Goal: Task Accomplishment & Management: Use online tool/utility

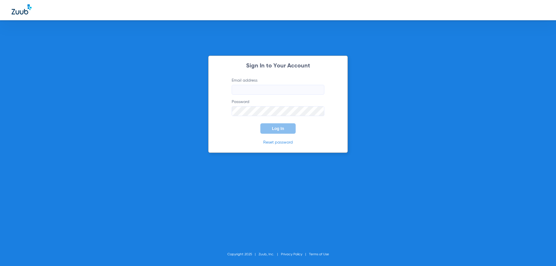
click at [277, 96] on form "Email address Password Log In" at bounding box center [278, 106] width 110 height 56
click at [273, 91] on input "Email address" at bounding box center [278, 90] width 93 height 10
paste input "[EMAIL_ADDRESS][DOMAIN_NAME]"
type input "[EMAIL_ADDRESS][DOMAIN_NAME]"
click at [281, 126] on button "Log In" at bounding box center [277, 128] width 35 height 10
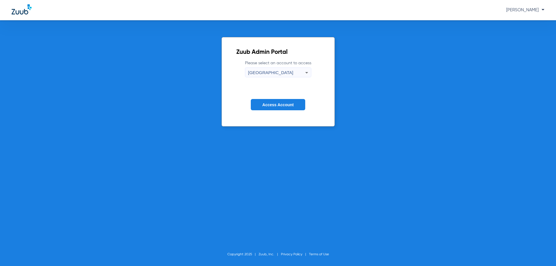
click at [284, 109] on button "Access Account" at bounding box center [278, 104] width 54 height 11
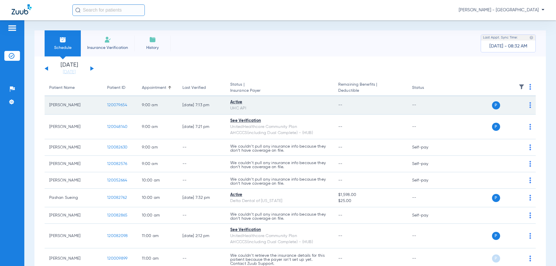
click at [529, 105] on img at bounding box center [530, 105] width 2 height 6
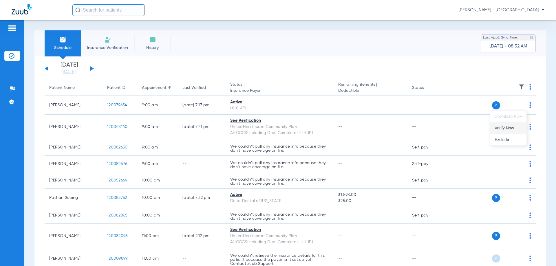
click at [501, 129] on span "Verify Now" at bounding box center [508, 128] width 27 height 4
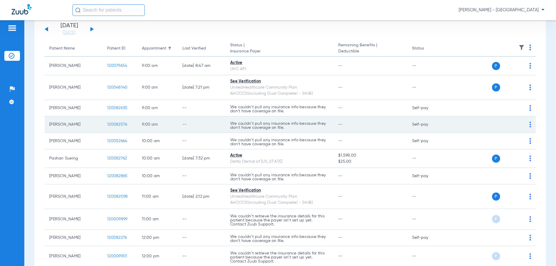
scroll to position [58, 0]
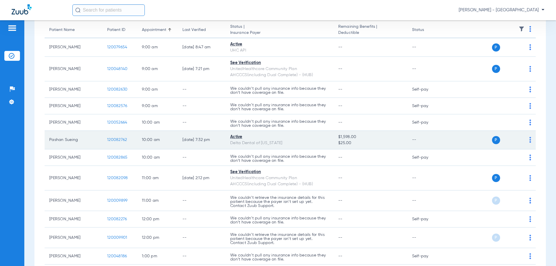
click at [529, 140] on img at bounding box center [530, 140] width 2 height 6
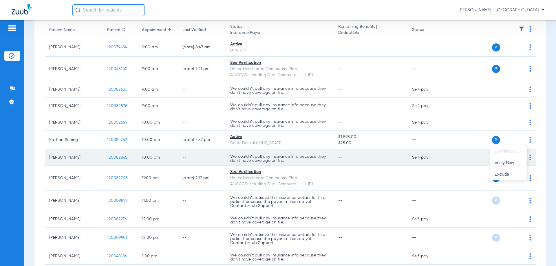
click at [504, 159] on button "Verify Now" at bounding box center [508, 163] width 36 height 12
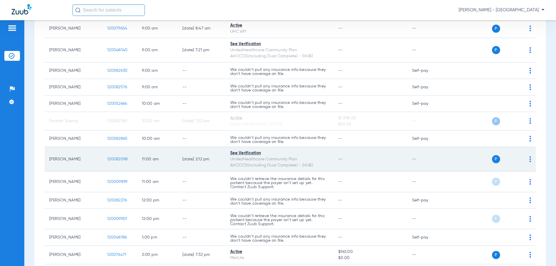
scroll to position [87, 0]
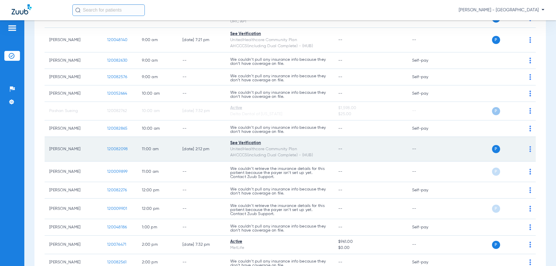
click at [529, 149] on img at bounding box center [530, 149] width 2 height 6
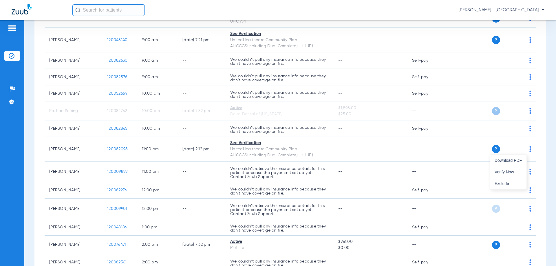
click at [442, 188] on div at bounding box center [278, 133] width 556 height 266
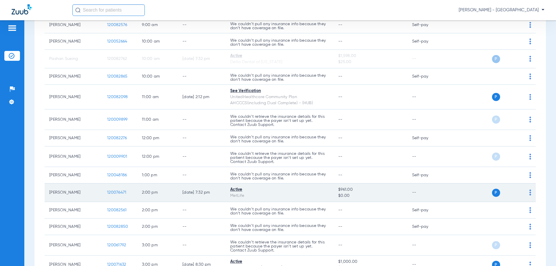
scroll to position [145, 0]
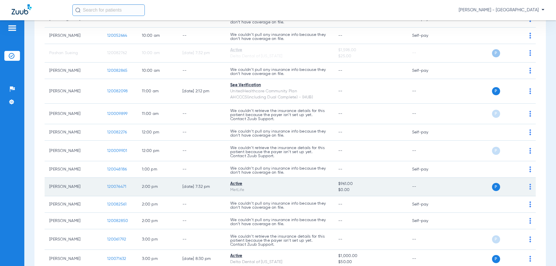
click at [529, 187] on img at bounding box center [530, 187] width 2 height 6
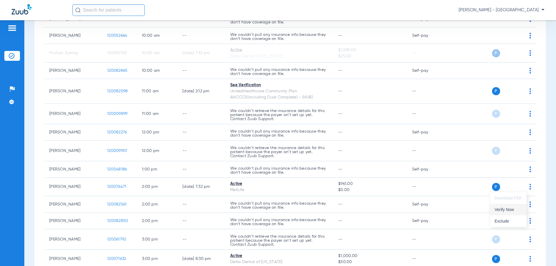
click at [502, 210] on span "Verify Now" at bounding box center [508, 210] width 27 height 4
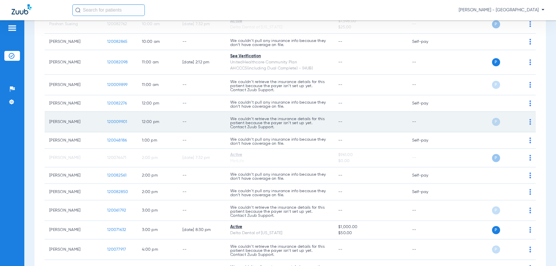
scroll to position [232, 0]
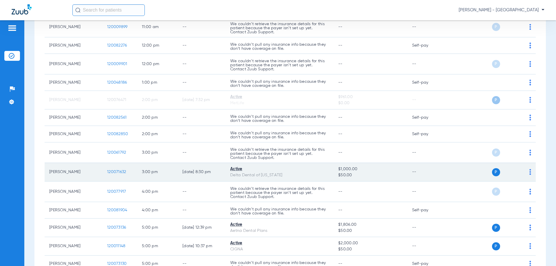
click at [529, 174] on img at bounding box center [530, 172] width 2 height 6
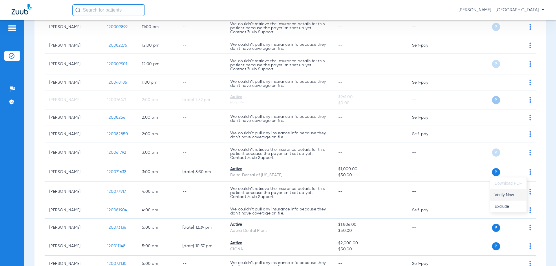
click at [506, 197] on span "Verify Now" at bounding box center [508, 195] width 27 height 4
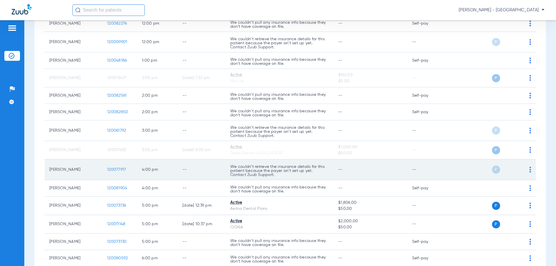
scroll to position [290, 0]
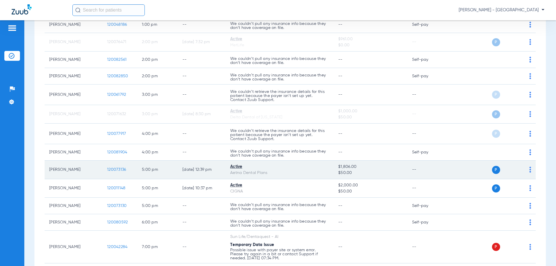
click at [529, 171] on img at bounding box center [530, 170] width 2 height 6
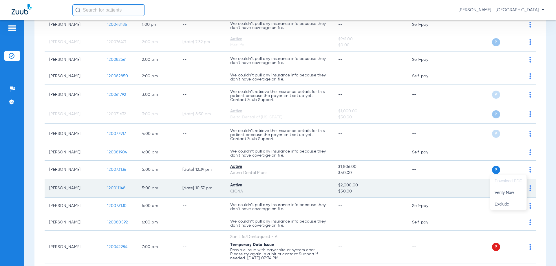
click at [514, 191] on button "Verify Now" at bounding box center [508, 193] width 36 height 12
click at [525, 190] on div "P S" at bounding box center [489, 189] width 85 height 8
click at [527, 191] on td "P S" at bounding box center [492, 188] width 90 height 19
click at [529, 187] on img at bounding box center [530, 188] width 2 height 6
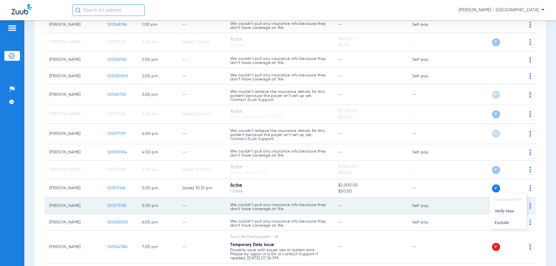
click at [505, 210] on span "Verify Now" at bounding box center [508, 211] width 27 height 4
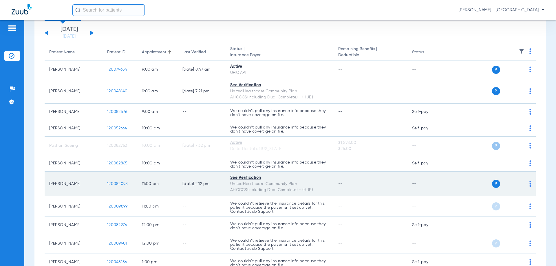
scroll to position [28, 0]
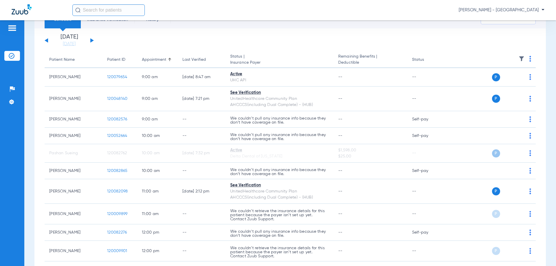
click at [89, 11] on input "text" at bounding box center [108, 10] width 72 height 12
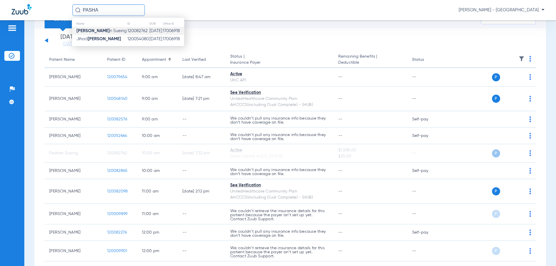
type input "PASHA"
click at [127, 32] on td "120082762" at bounding box center [138, 31] width 22 height 8
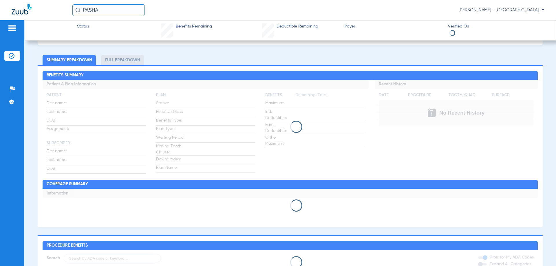
click at [102, 50] on div "[PERSON_NAME] Edit (120082762) DOB: [DEMOGRAPHIC_DATA] - HoH Select Network arr…" at bounding box center [290, 234] width 505 height 426
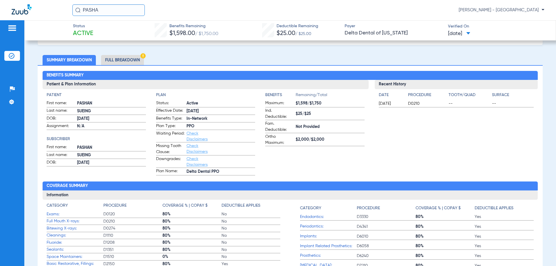
drag, startPoint x: 102, startPoint y: 49, endPoint x: 238, endPoint y: 70, distance: 137.7
click at [238, 70] on div "Benefits Summary Patient & Plan Information Patient First name: PASHAN Last nam…" at bounding box center [290, 176] width 505 height 222
